Goal: Navigation & Orientation: Understand site structure

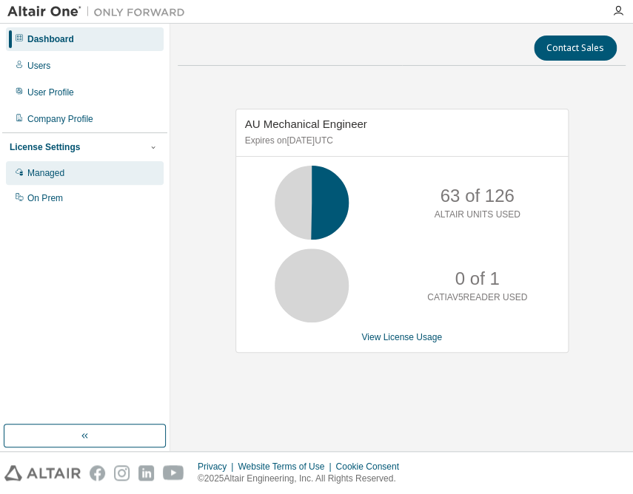
click at [45, 170] on div "Managed" at bounding box center [45, 173] width 37 height 12
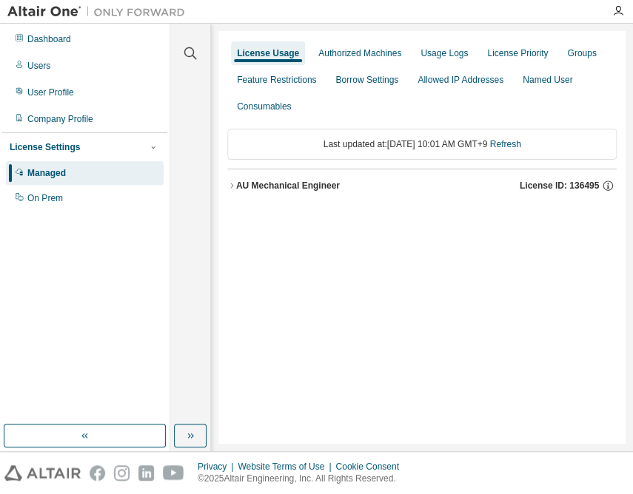
click at [296, 185] on div "AU Mechanical Engineer" at bounding box center [288, 186] width 104 height 12
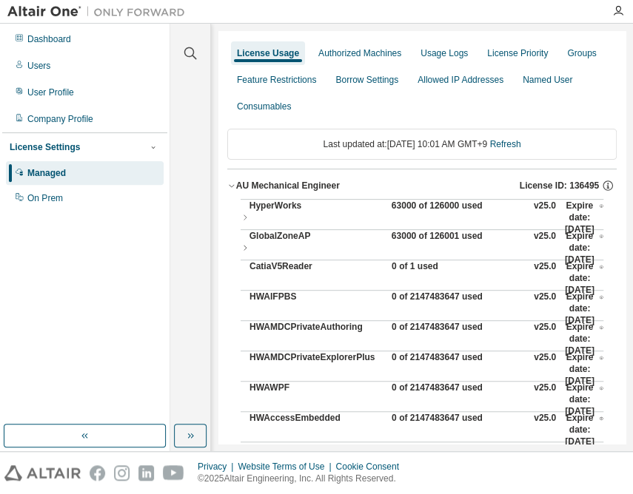
click at [446, 202] on div "63000 of 126000 used" at bounding box center [458, 218] width 133 height 36
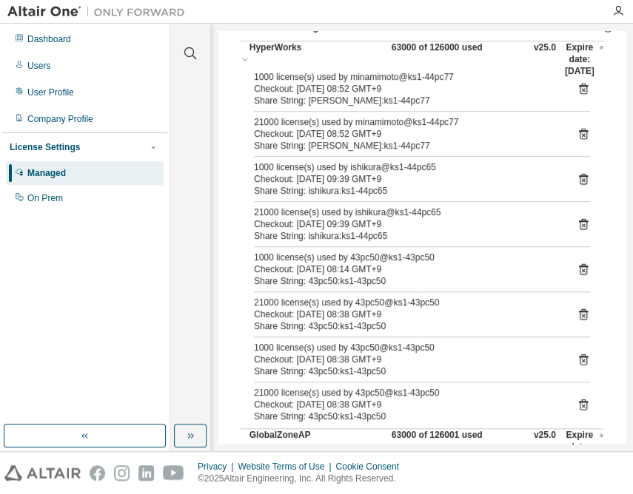
scroll to position [134, 0]
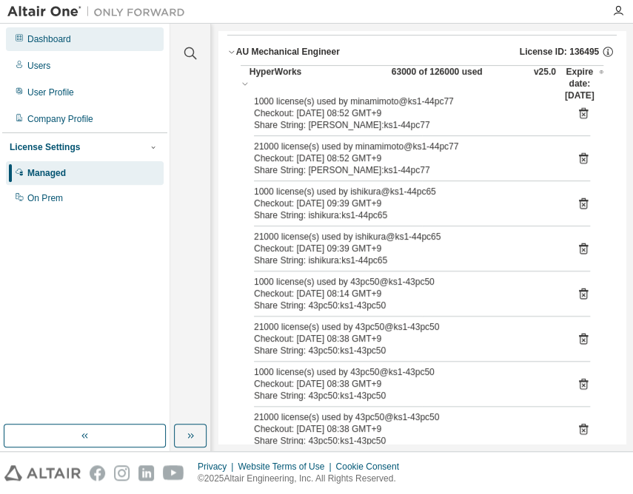
click at [61, 37] on div "Dashboard" at bounding box center [49, 39] width 44 height 12
